Goal: Navigation & Orientation: Find specific page/section

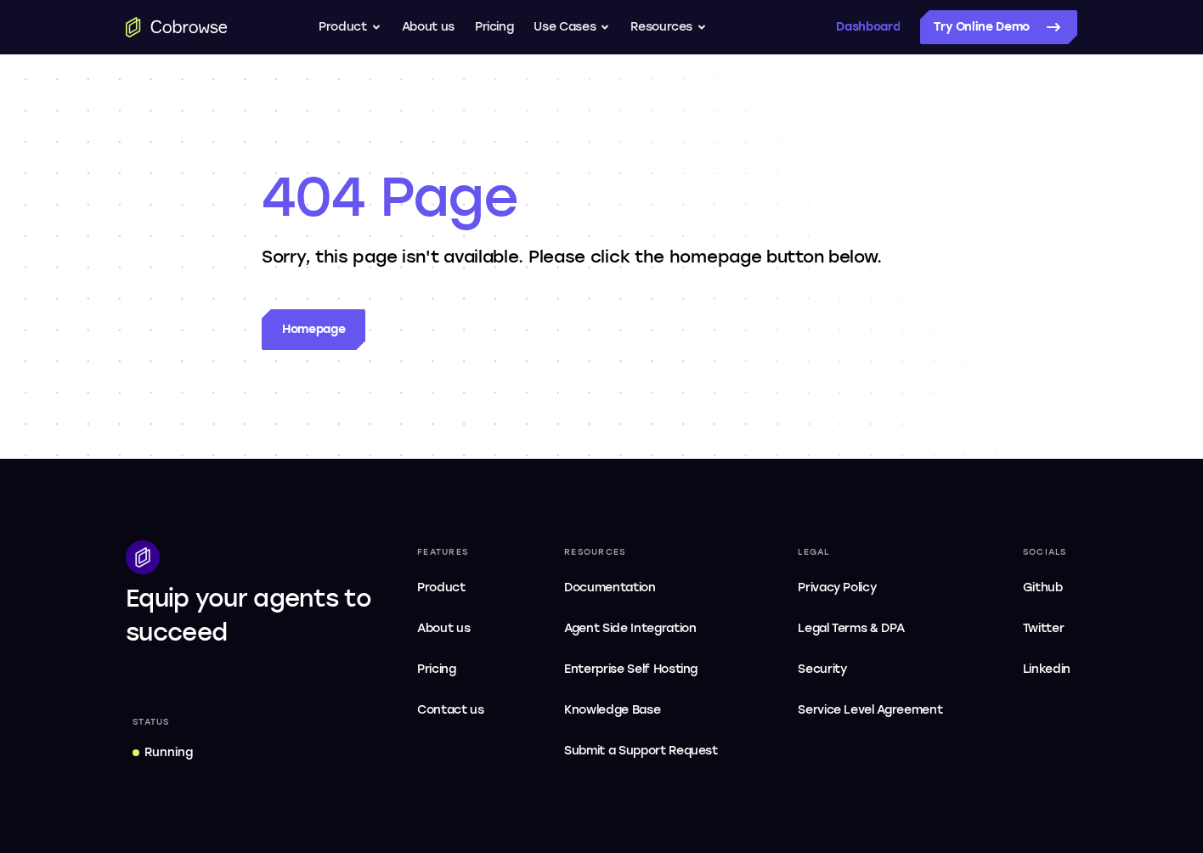
click at [872, 31] on link "Dashboard" at bounding box center [868, 27] width 64 height 34
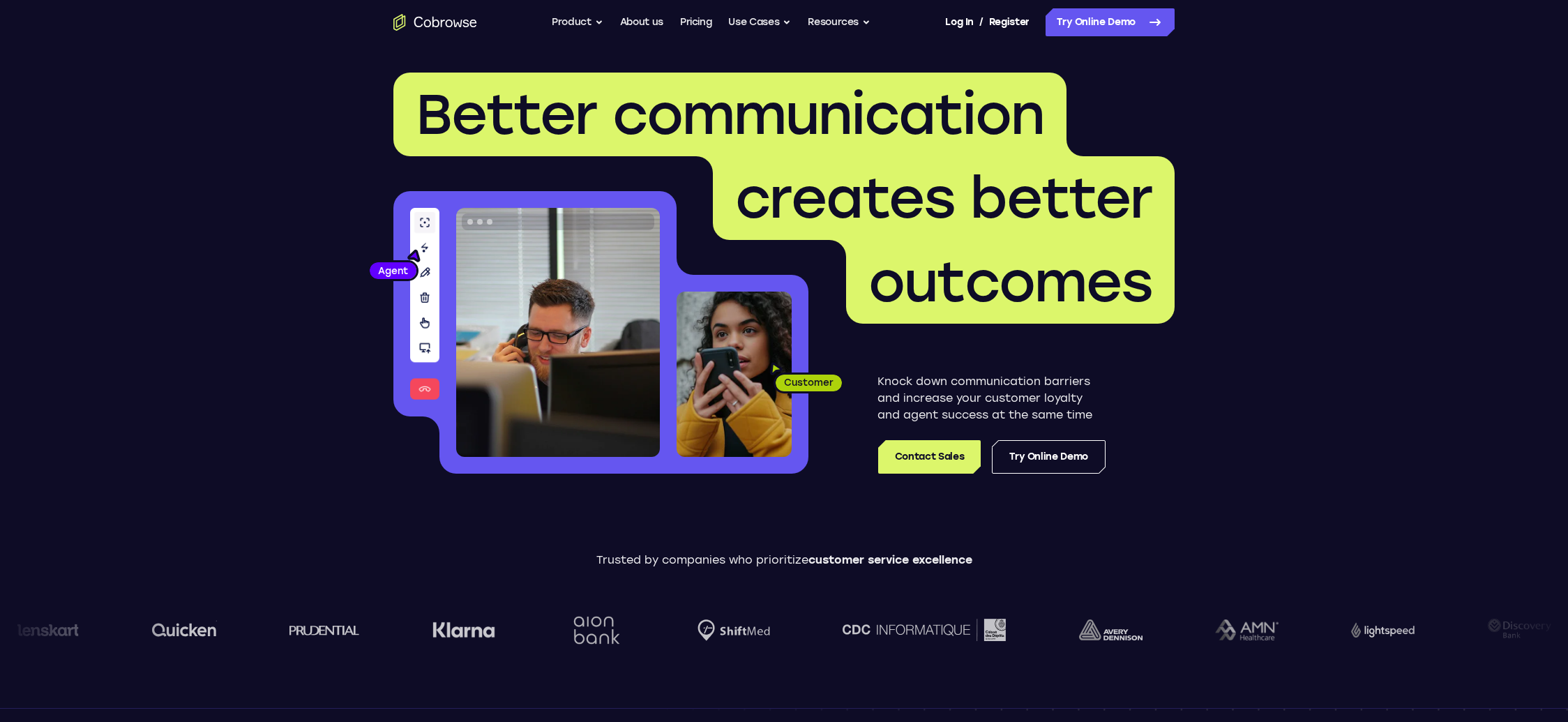
click at [961, 23] on link "Log In" at bounding box center [959, 22] width 28 height 28
click at [958, 21] on link "Log In" at bounding box center [959, 22] width 28 height 28
